Goal: Navigation & Orientation: Find specific page/section

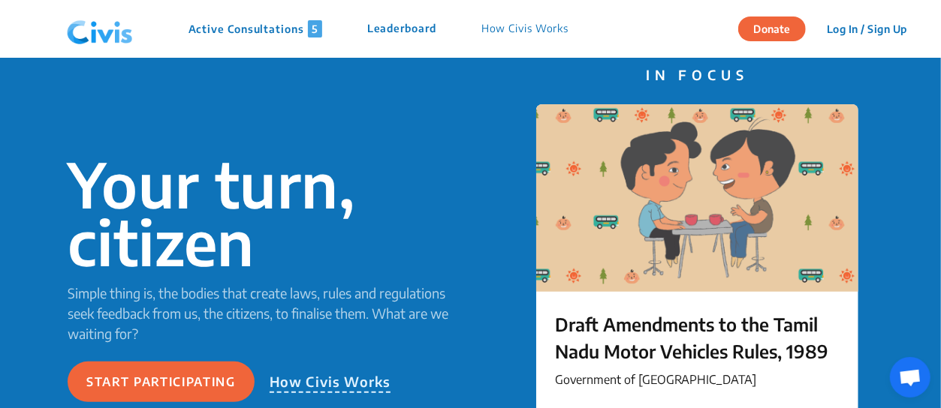
scroll to position [150, 0]
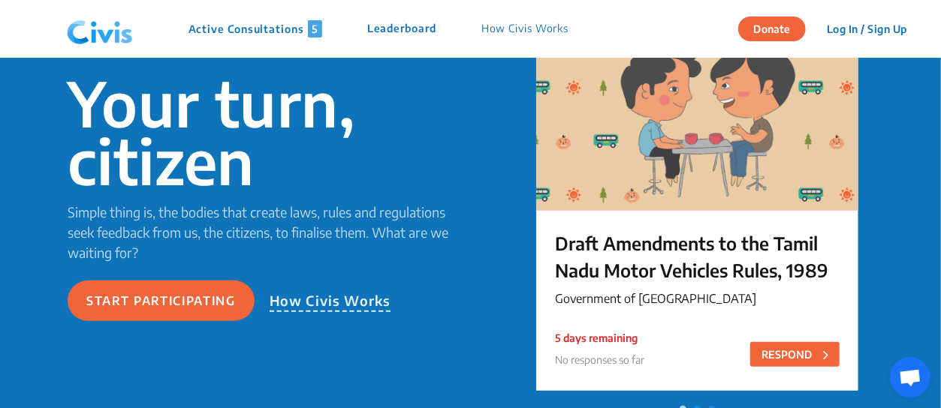
click at [278, 20] on div "Active Consultations 5 Leaderboard How Civis Works" at bounding box center [326, 29] width 530 height 45
click at [276, 38] on div "Active Consultations 5 Leaderboard How Civis Works" at bounding box center [326, 29] width 530 height 45
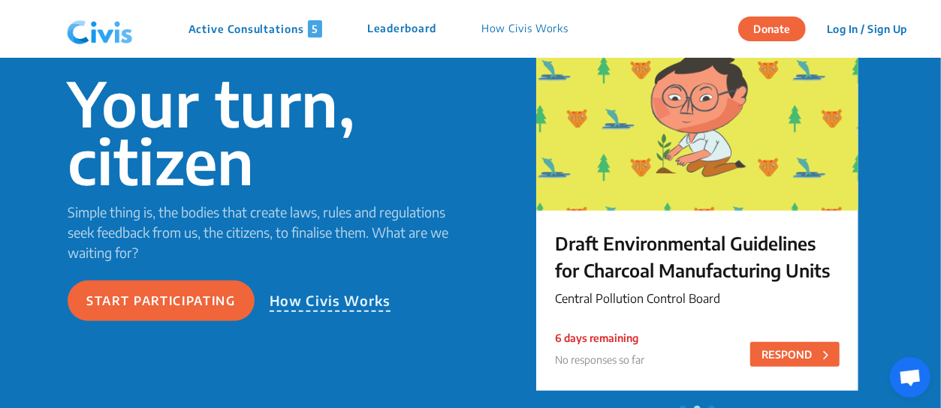
click at [276, 29] on p "Active Consultations 5" at bounding box center [255, 28] width 134 height 17
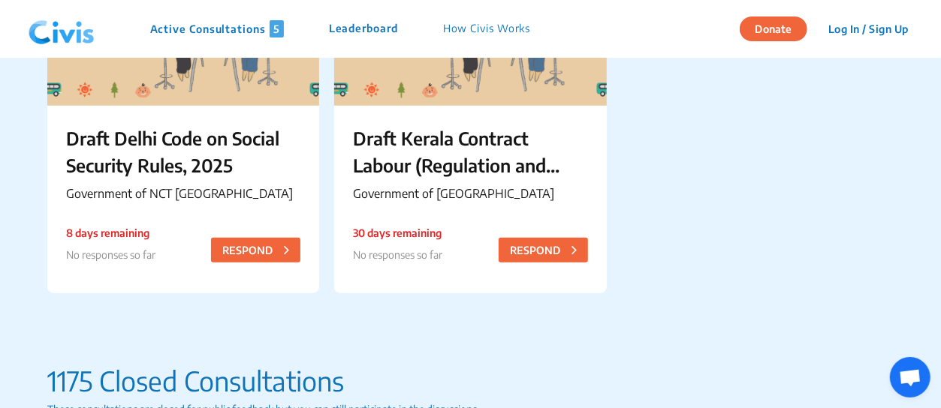
scroll to position [375, 0]
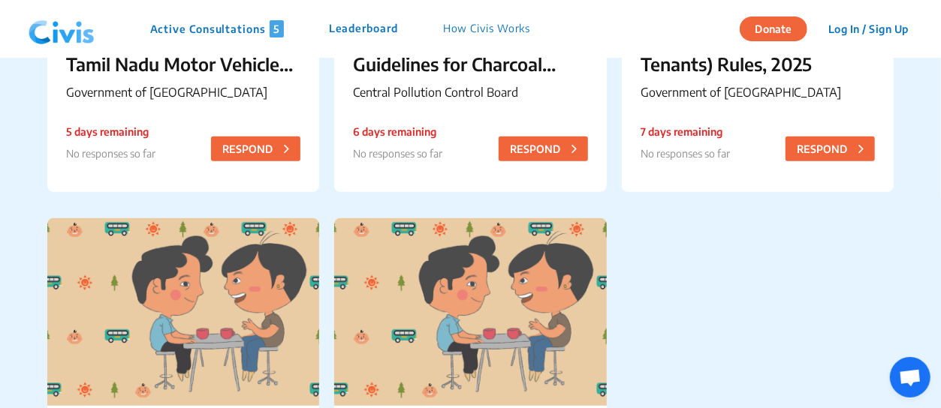
click at [74, 29] on img at bounding box center [62, 29] width 78 height 45
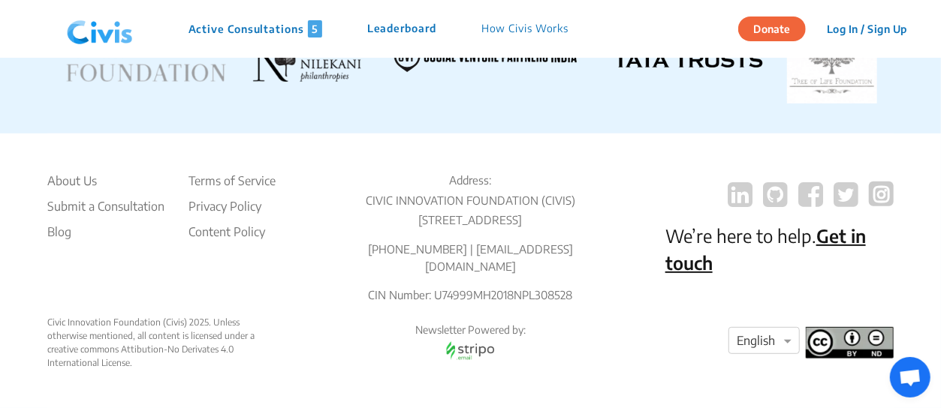
scroll to position [3117, 0]
click at [56, 172] on li "About Us" at bounding box center [105, 181] width 117 height 18
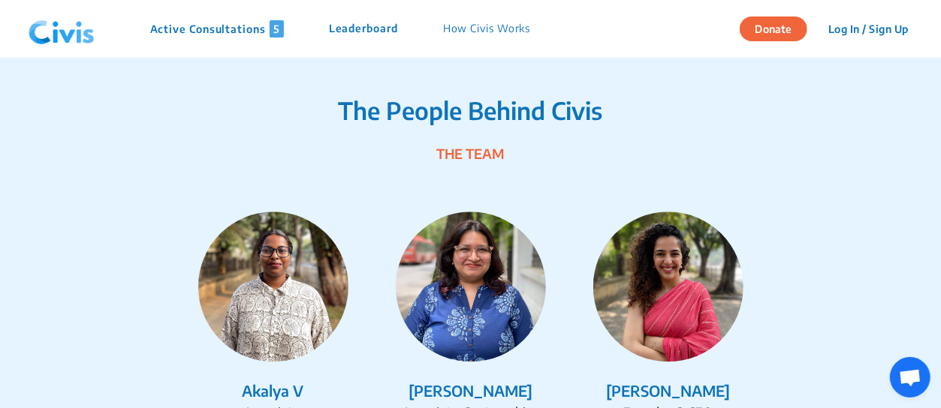
scroll to position [1890, 0]
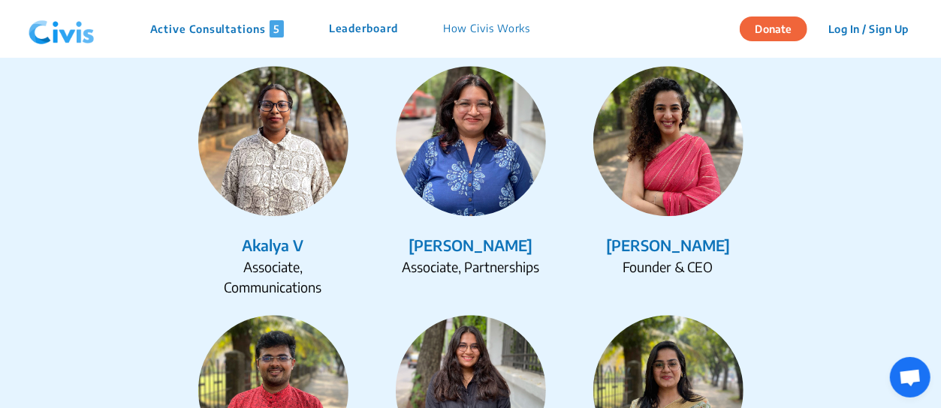
click at [676, 152] on img at bounding box center [668, 141] width 150 height 150
